Goal: Task Accomplishment & Management: Manage account settings

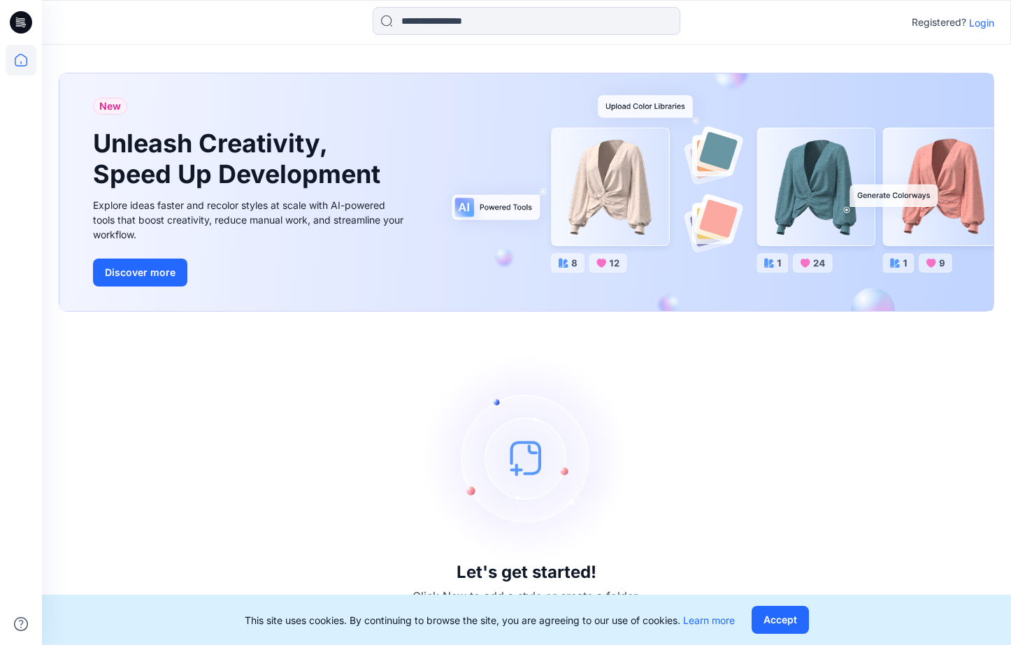
drag, startPoint x: 986, startPoint y: 34, endPoint x: 984, endPoint y: 26, distance: 8.0
click at [986, 34] on div "Registered? Login" at bounding box center [526, 22] width 968 height 31
click at [984, 26] on p "Login" at bounding box center [981, 22] width 25 height 15
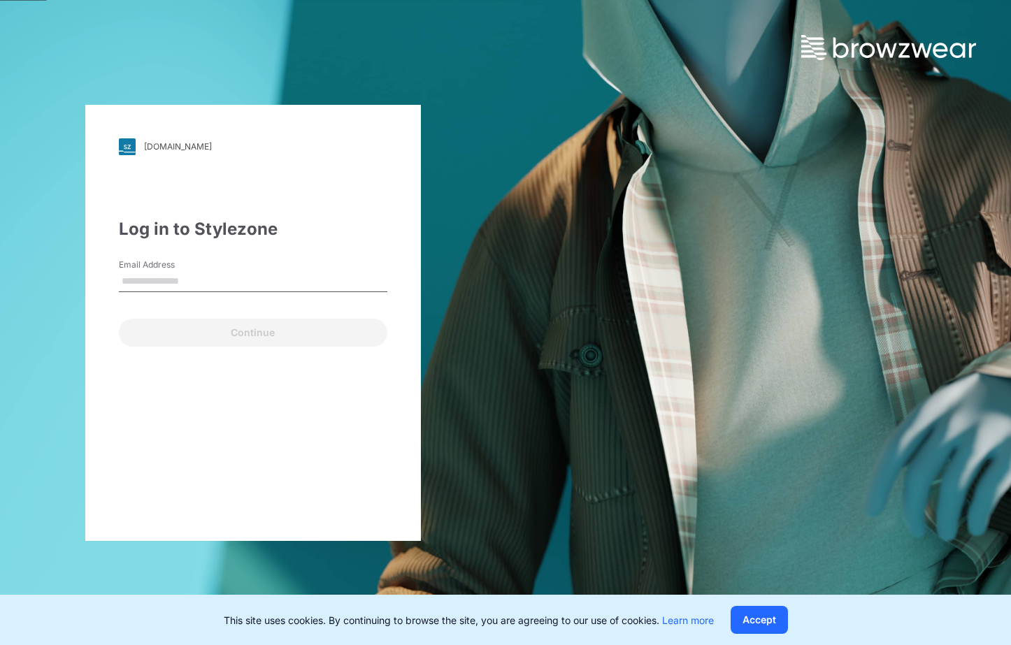
click at [200, 282] on input "Email Address" at bounding box center [253, 281] width 268 height 21
type input "**********"
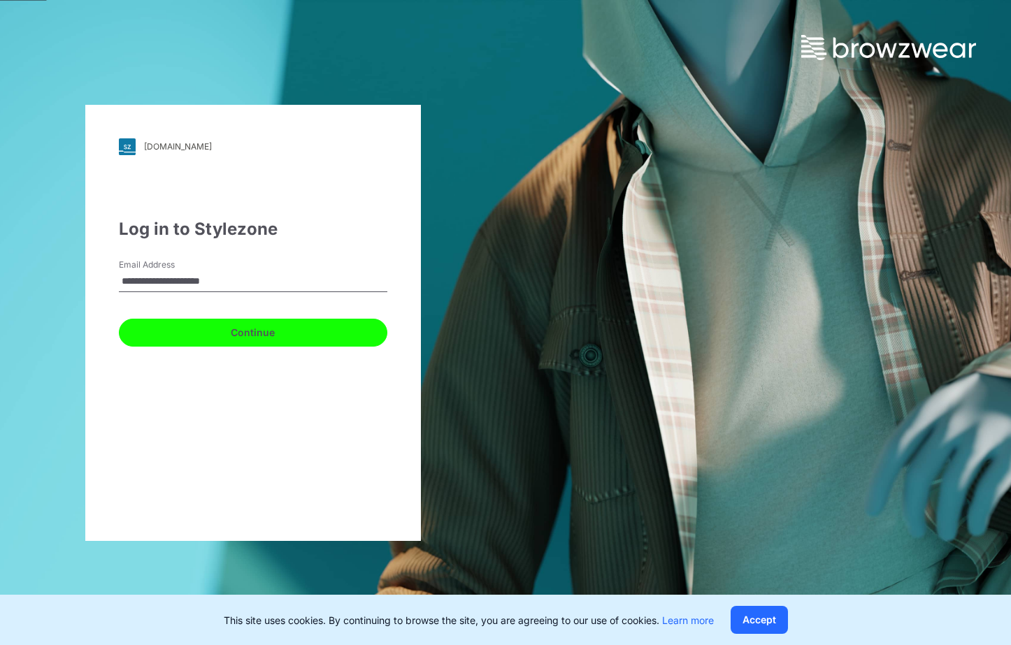
click at [208, 337] on button "Continue" at bounding box center [253, 333] width 268 height 28
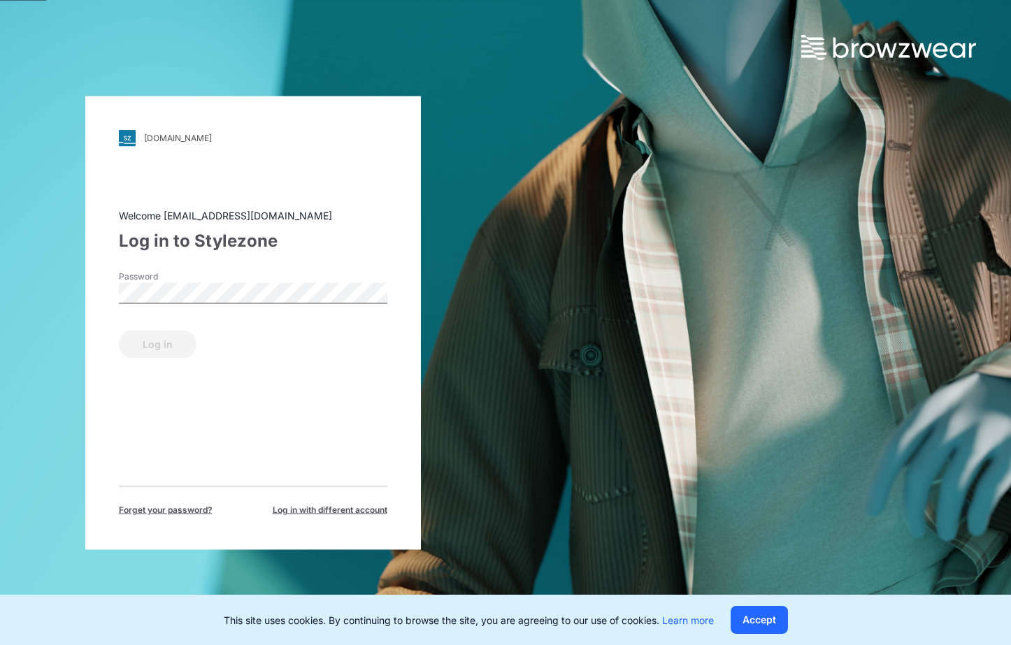
click at [201, 304] on div "Password" at bounding box center [253, 291] width 268 height 42
click at [119, 330] on button "Log in" at bounding box center [158, 344] width 78 height 28
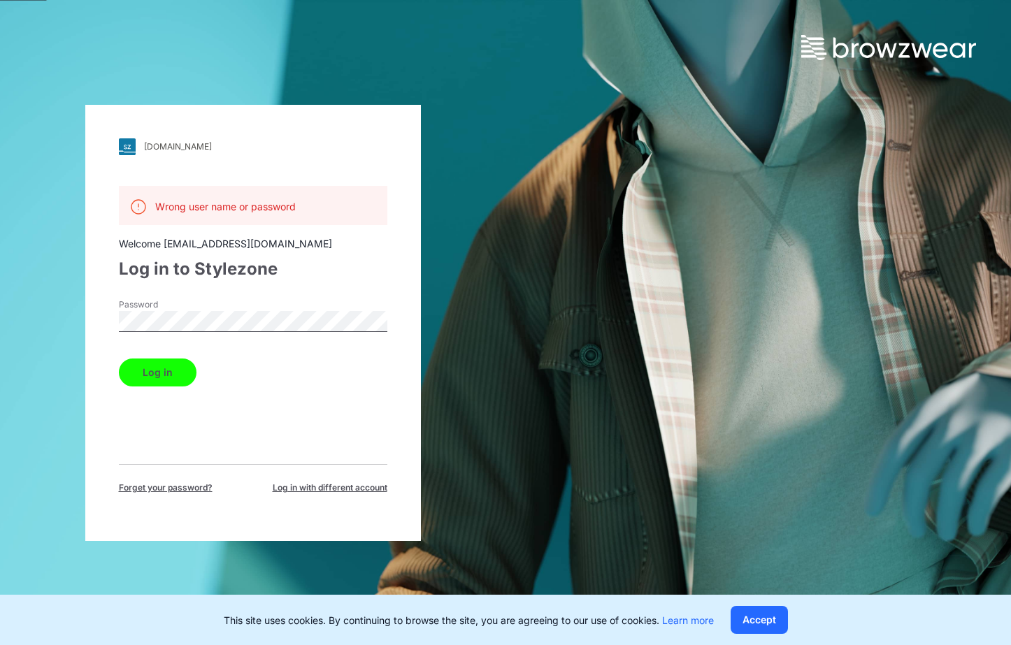
click at [119, 359] on button "Log in" at bounding box center [158, 373] width 78 height 28
click at [350, 289] on div "Wrong user name or password Welcome [EMAIL_ADDRESS][DOMAIN_NAME] Log in to Styl…" at bounding box center [253, 340] width 268 height 308
click at [119, 359] on button "Log in" at bounding box center [158, 373] width 78 height 28
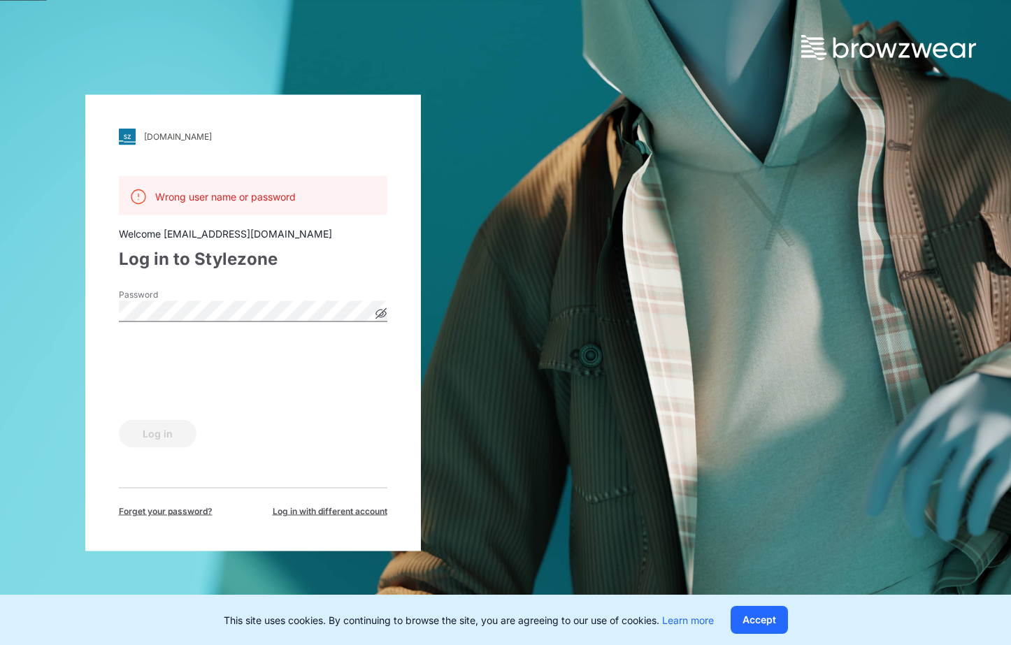
click at [312, 433] on div "Log in" at bounding box center [253, 431] width 268 height 34
click at [195, 512] on span "Forget your password?" at bounding box center [166, 511] width 94 height 13
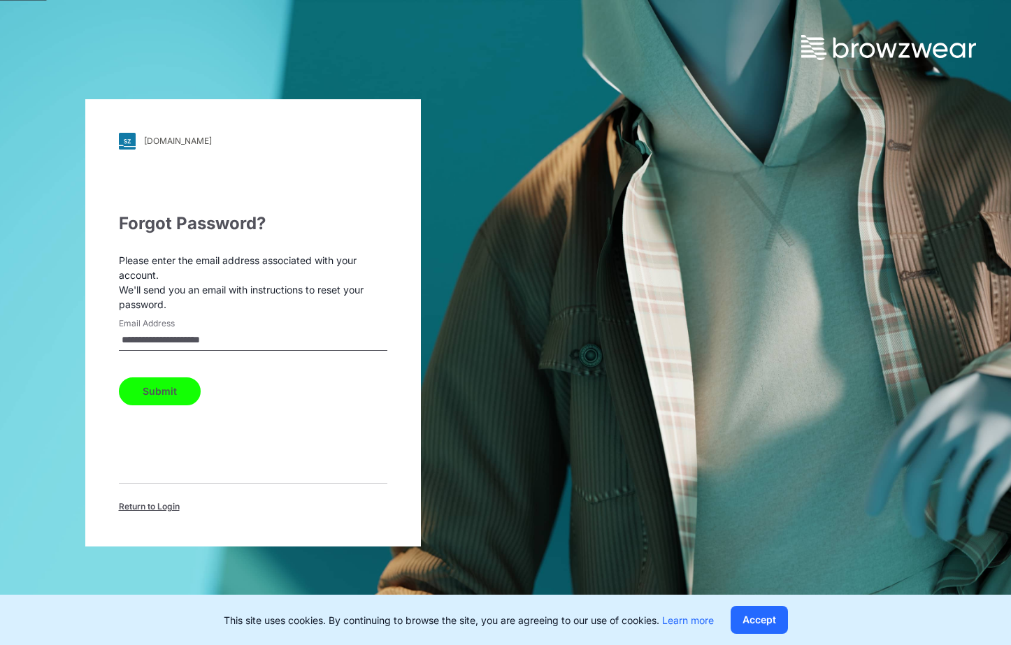
click at [147, 391] on button "Submit" at bounding box center [160, 391] width 82 height 28
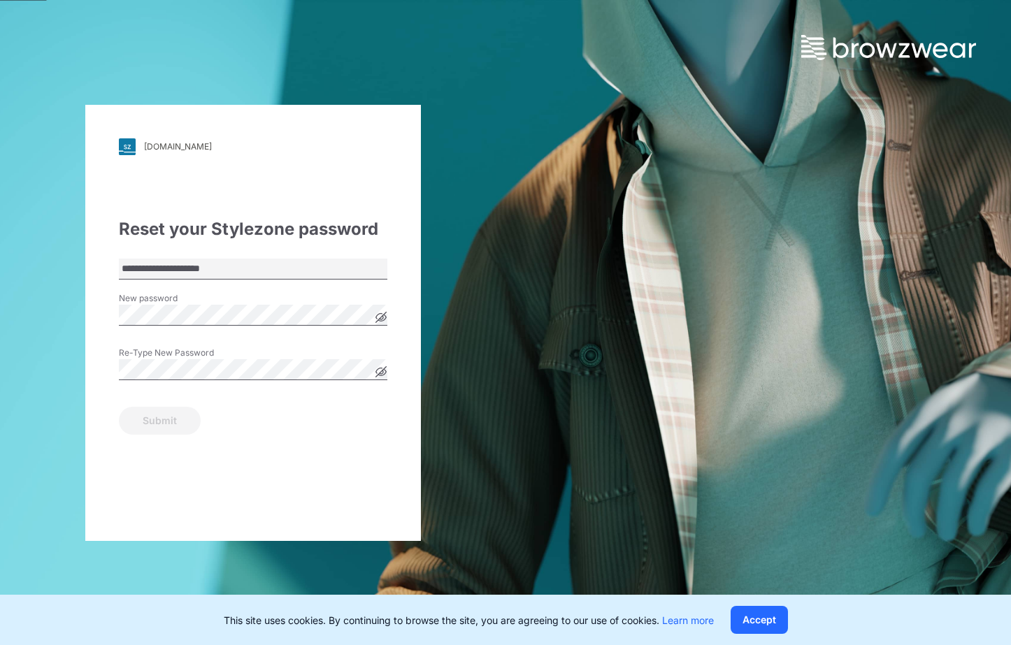
click at [78, 317] on div "**********" at bounding box center [252, 322] width 505 height 645
click at [119, 407] on button "Submit" at bounding box center [160, 421] width 82 height 28
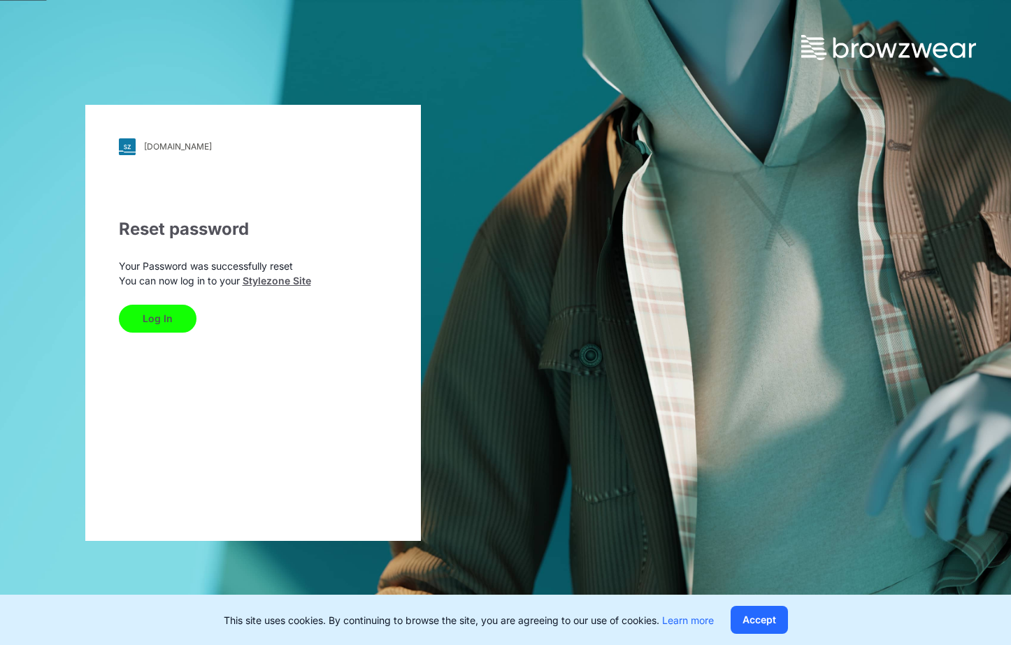
click at [152, 322] on button "Log In" at bounding box center [158, 319] width 78 height 28
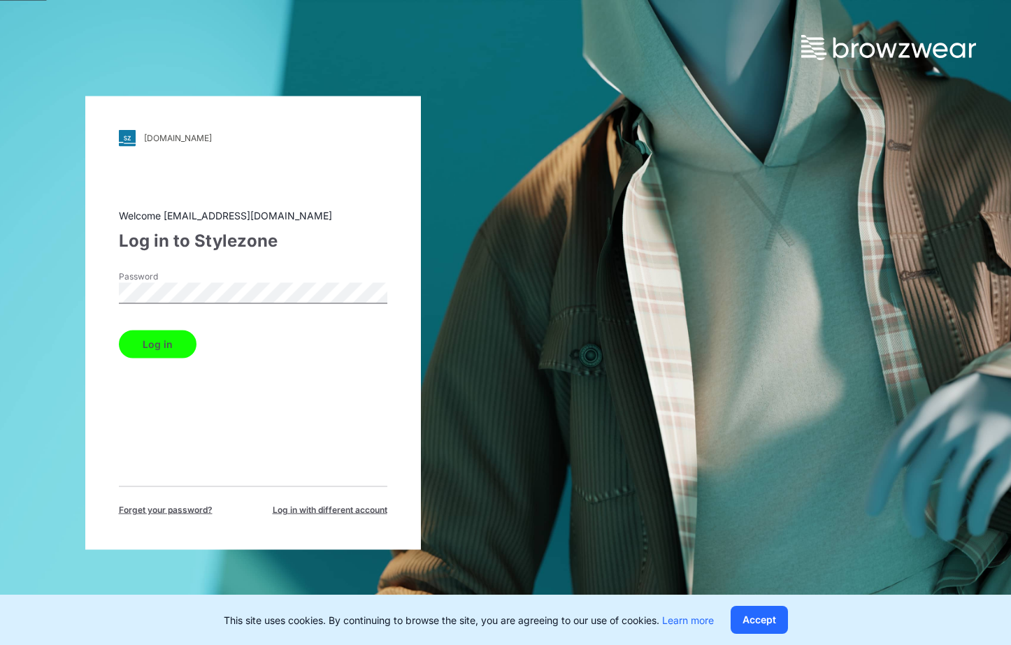
click at [119, 330] on button "Log in" at bounding box center [158, 344] width 78 height 28
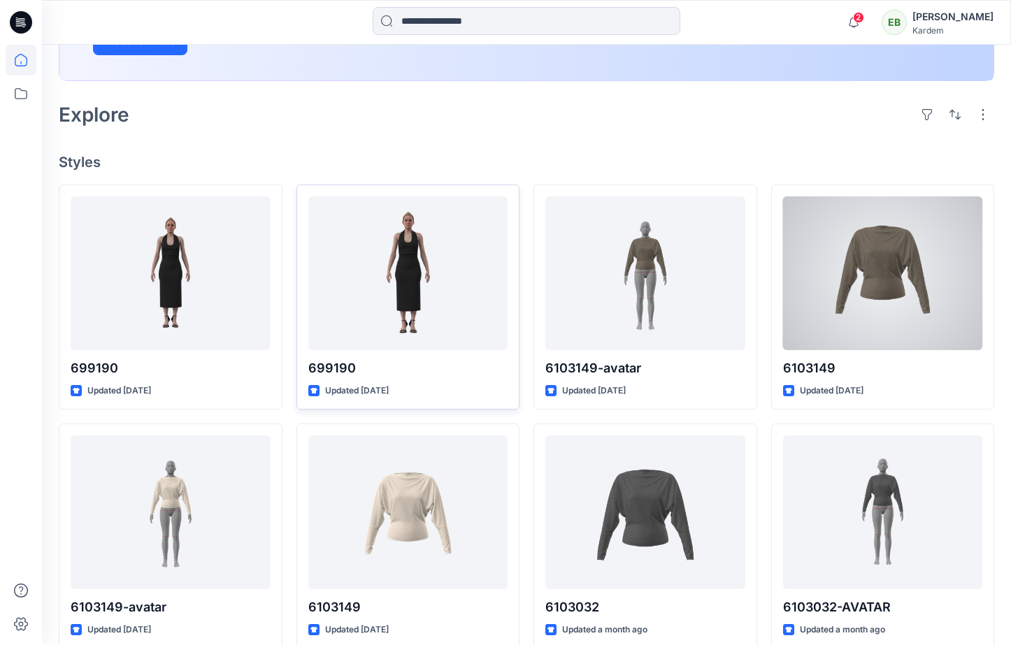
scroll to position [316, 0]
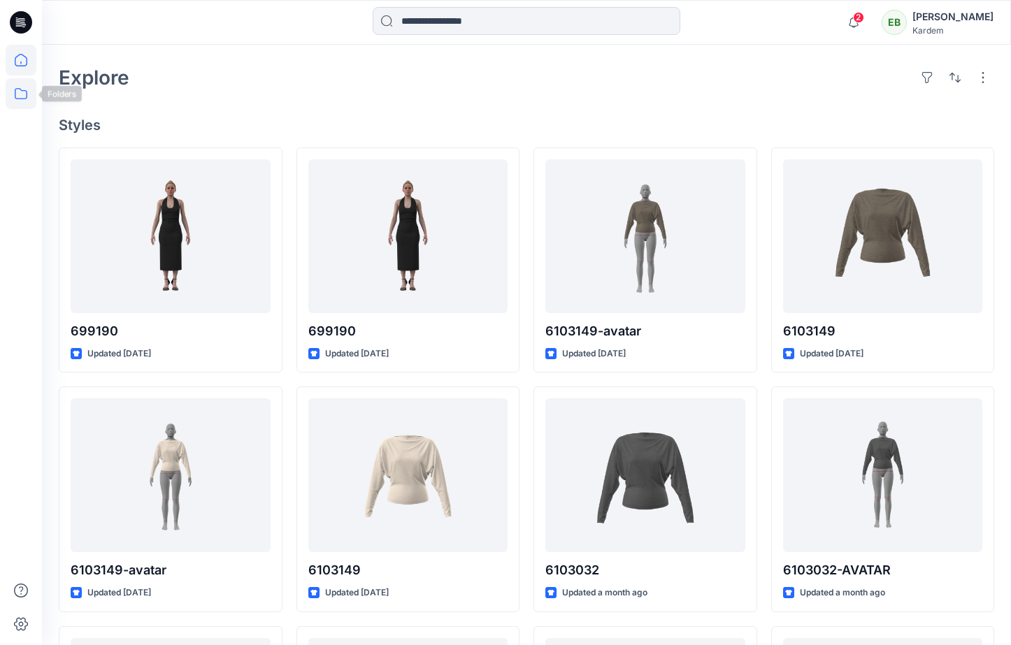
click at [24, 96] on icon at bounding box center [21, 93] width 31 height 31
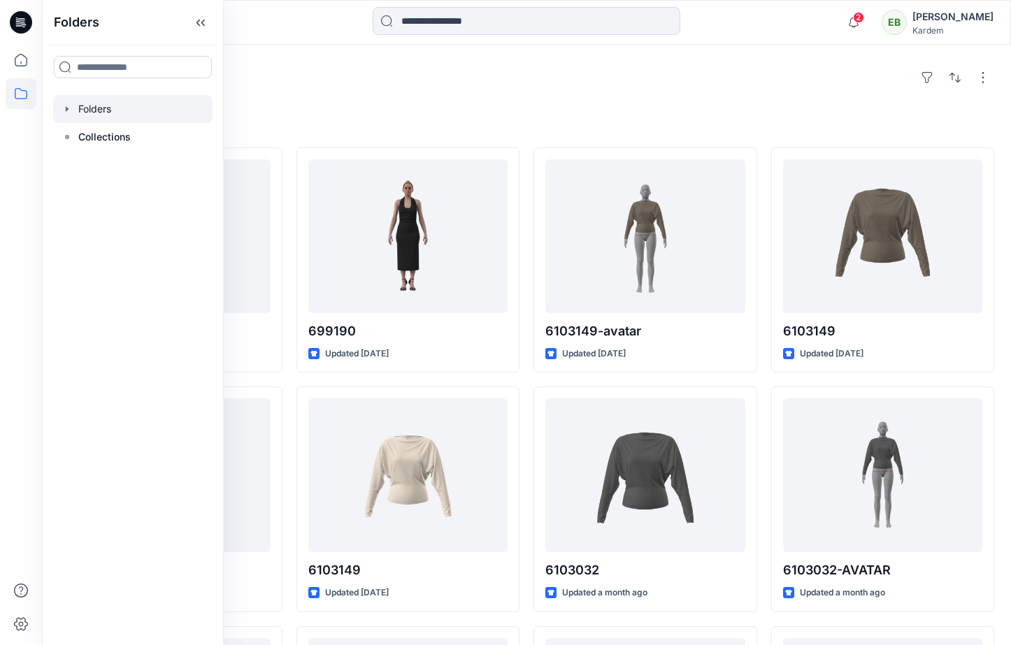
click at [75, 111] on div at bounding box center [132, 109] width 159 height 28
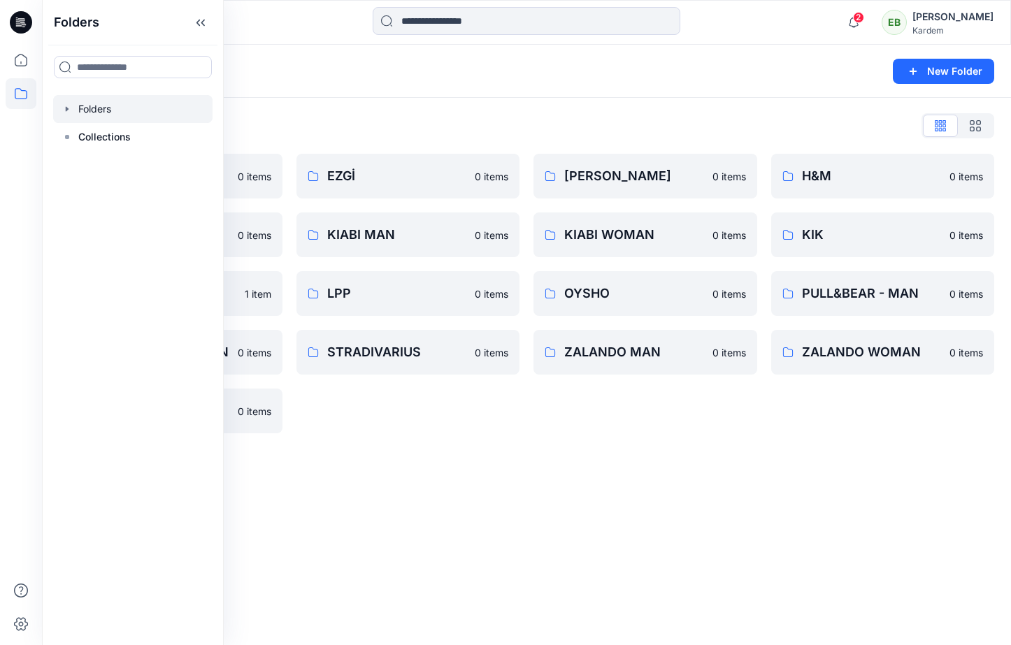
drag, startPoint x: 370, startPoint y: 124, endPoint x: 358, endPoint y: 144, distance: 22.9
click at [370, 124] on div "Folders List" at bounding box center [526, 126] width 935 height 22
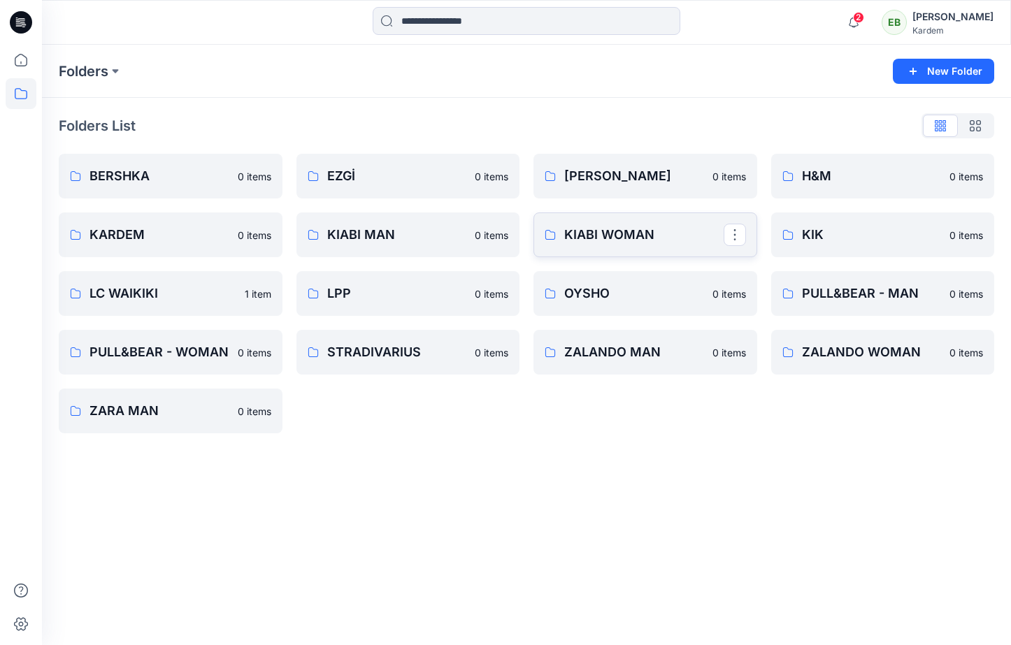
click at [631, 235] on p "KIABI WOMAN" at bounding box center [643, 235] width 159 height 20
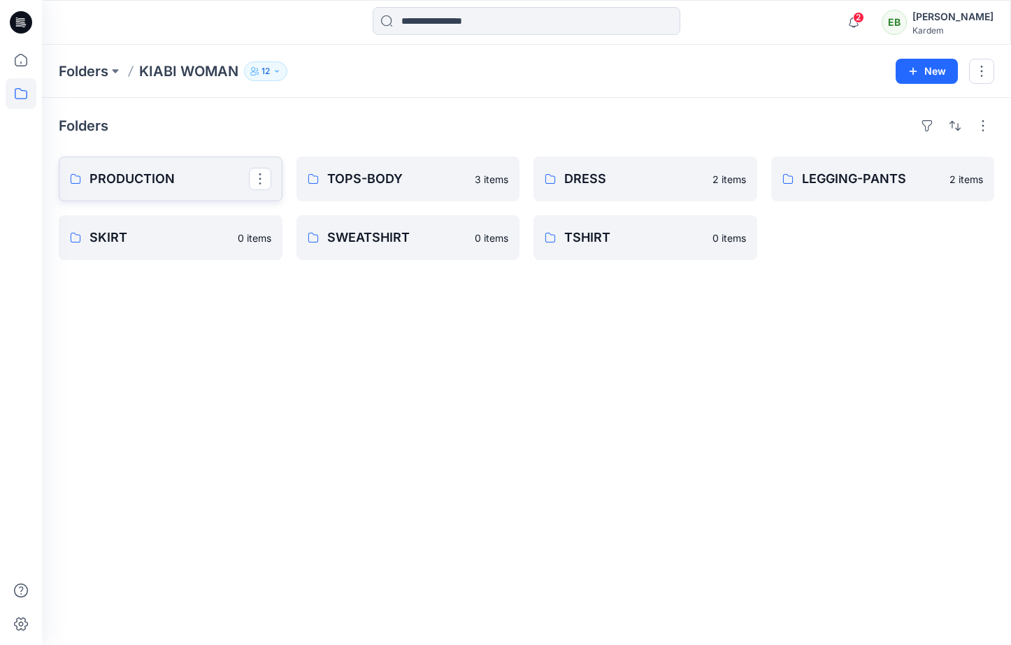
click at [149, 185] on p "PRODUCTION" at bounding box center [168, 179] width 159 height 20
